Goal: Transaction & Acquisition: Subscribe to service/newsletter

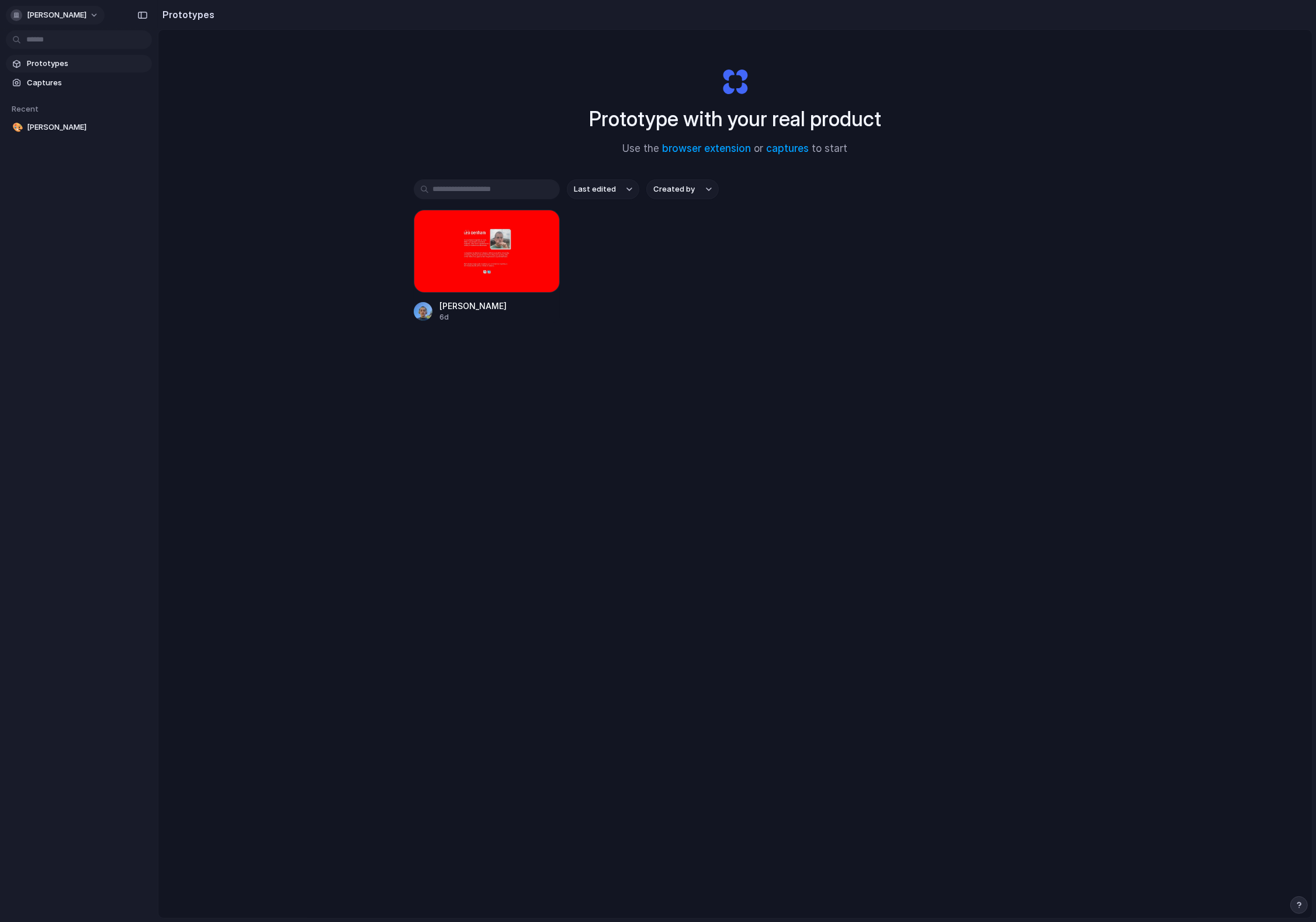
click at [45, 10] on span "[PERSON_NAME]" at bounding box center [56, 15] width 59 height 11
click at [50, 41] on span "Settings" at bounding box center [42, 42] width 32 height 11
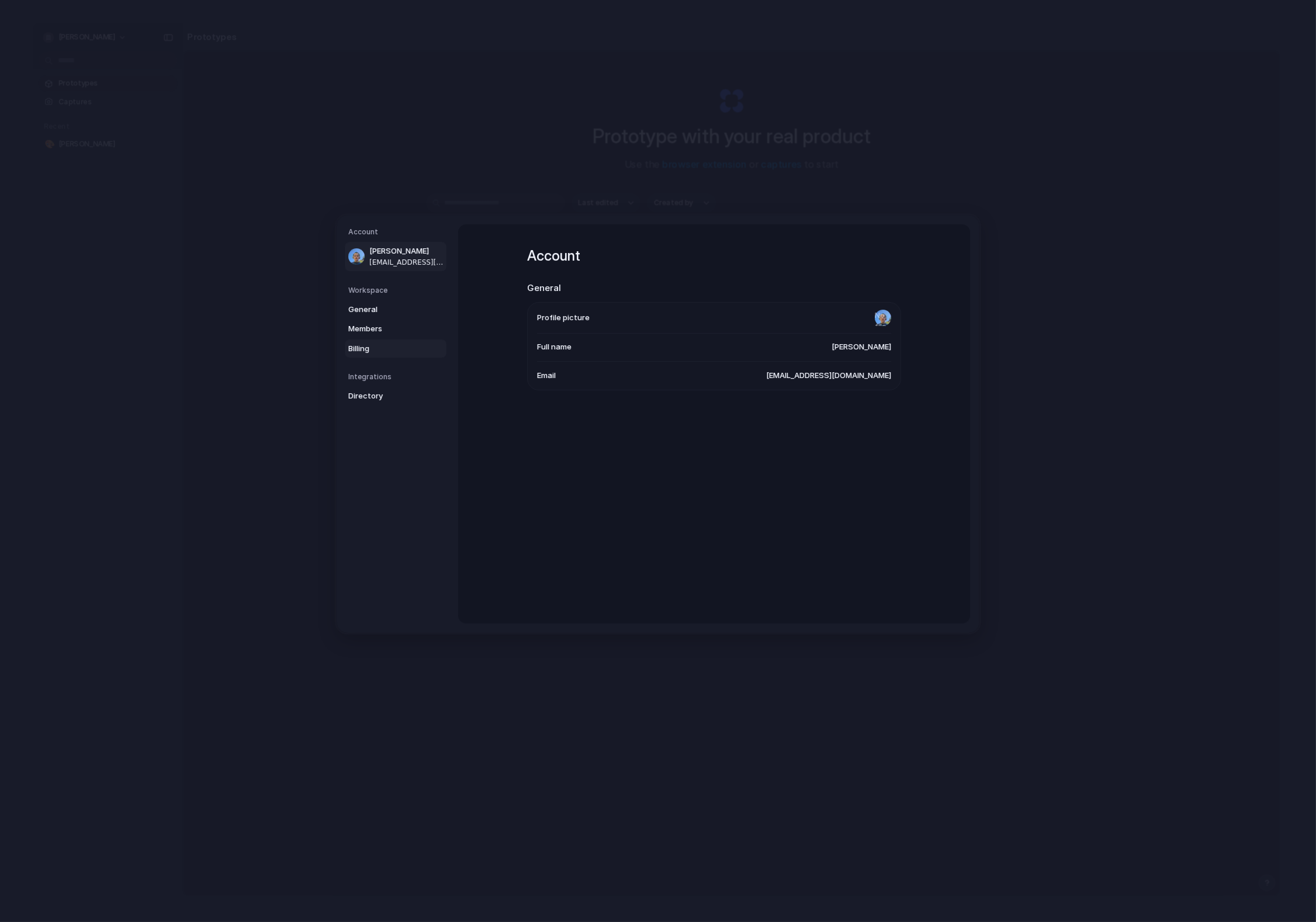
click at [364, 352] on span "Billing" at bounding box center [386, 349] width 75 height 11
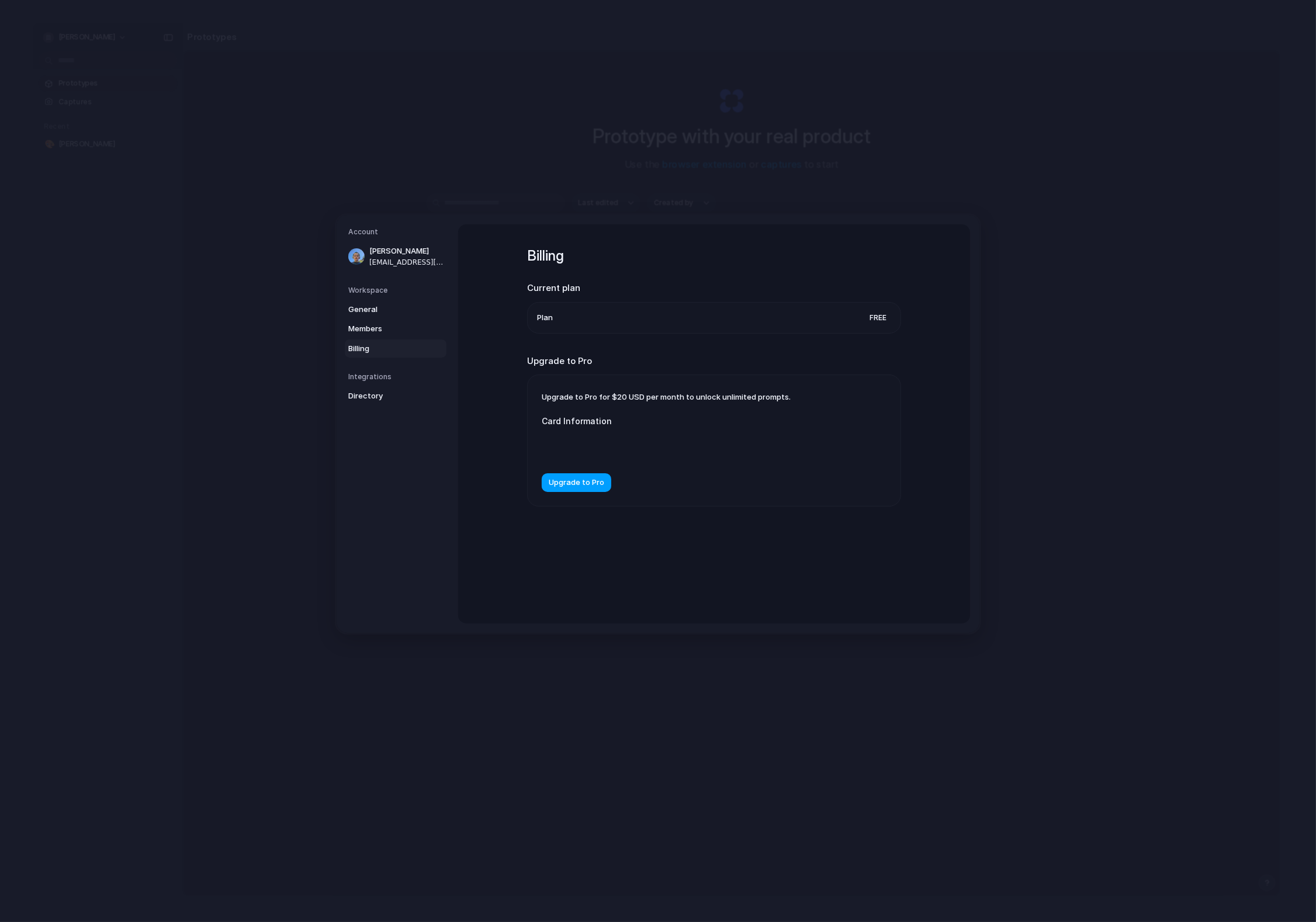
click at [571, 488] on span "Upgrade to Pro" at bounding box center [576, 483] width 55 height 11
